Goal: Navigation & Orientation: Find specific page/section

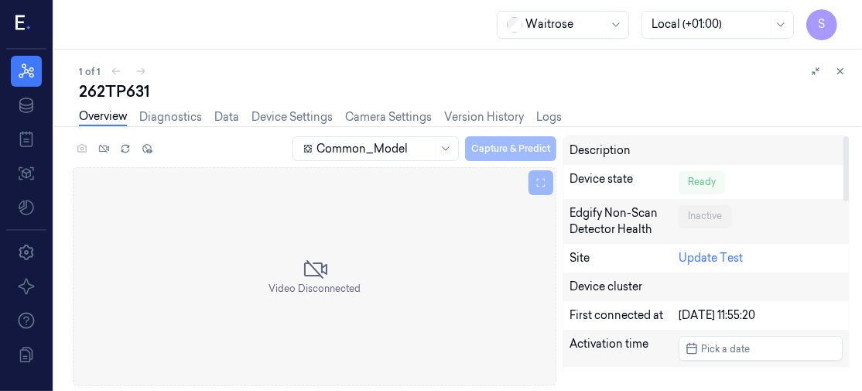
drag, startPoint x: 847, startPoint y: 159, endPoint x: 856, endPoint y: 115, distance: 44.9
click at [849, 136] on div at bounding box center [845, 168] width 5 height 65
